Goal: Task Accomplishment & Management: Manage account settings

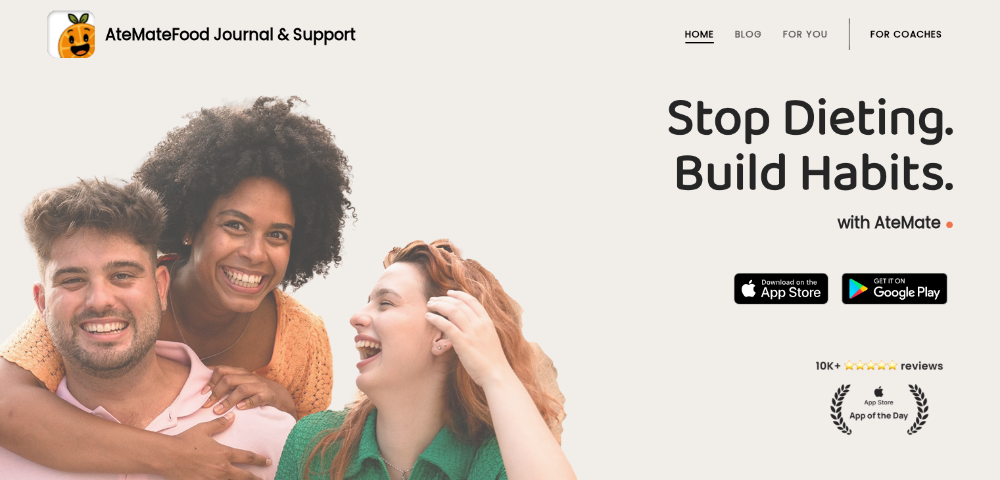
click at [923, 37] on link "For Coaches" at bounding box center [907, 34] width 72 height 11
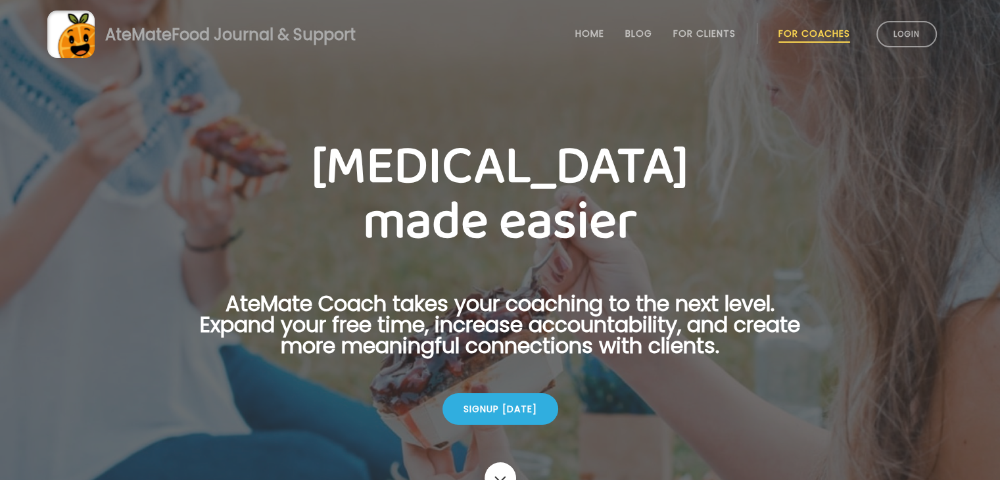
click at [923, 37] on link "Login" at bounding box center [907, 34] width 61 height 26
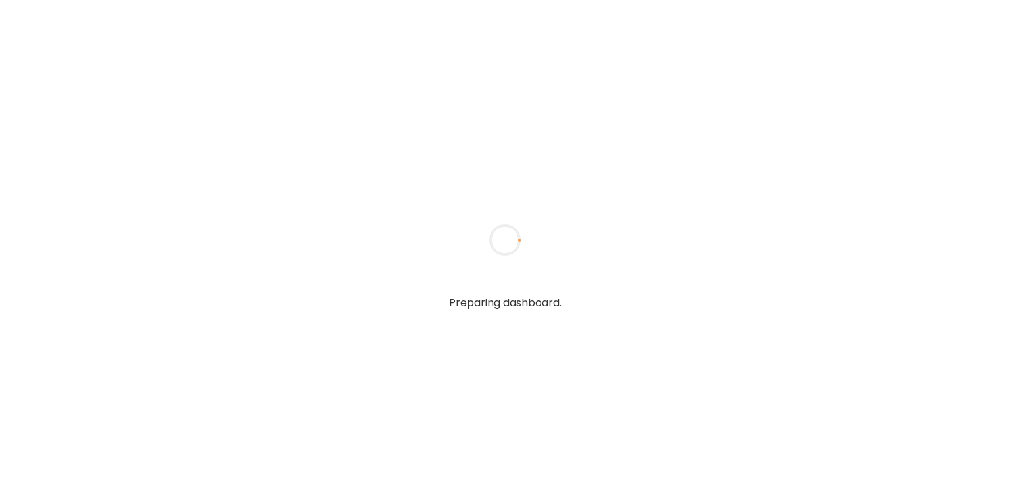
type input "*******"
type input "**********"
